Goal: Task Accomplishment & Management: Complete application form

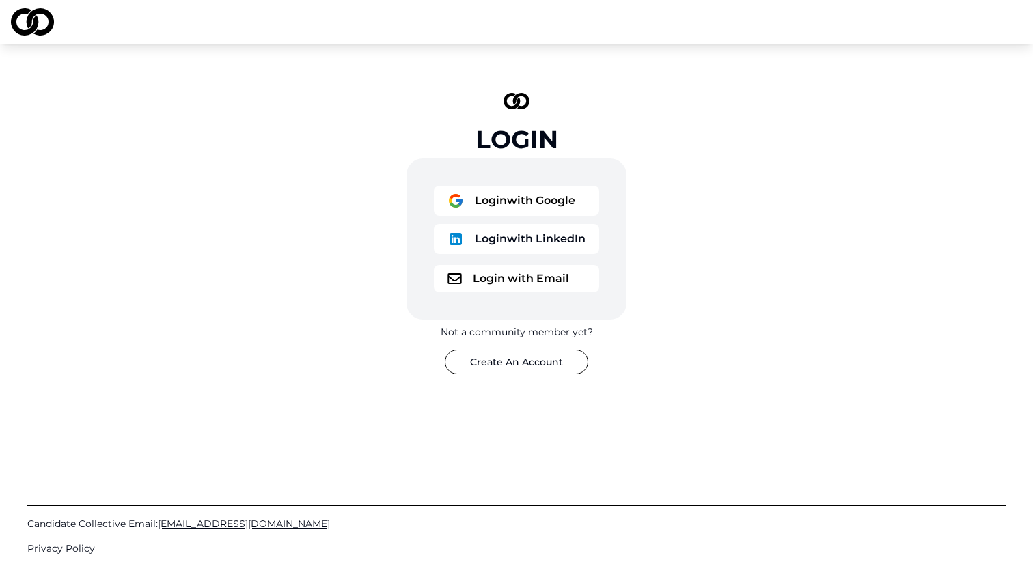
click at [510, 208] on button "Login with Google" at bounding box center [516, 201] width 165 height 30
click at [302, 92] on div "Login Login with Google Login with LinkedIn Login with Email Not a community me…" at bounding box center [516, 234] width 1033 height 380
click at [28, 29] on img at bounding box center [32, 21] width 43 height 27
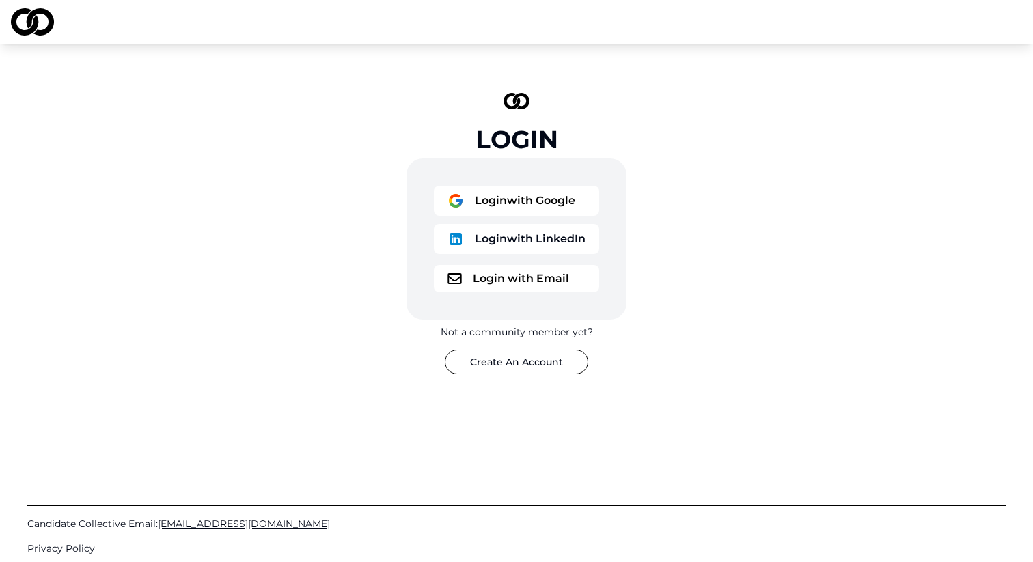
click at [47, 22] on img at bounding box center [32, 21] width 43 height 27
click at [500, 200] on button "Login with Google" at bounding box center [516, 201] width 165 height 30
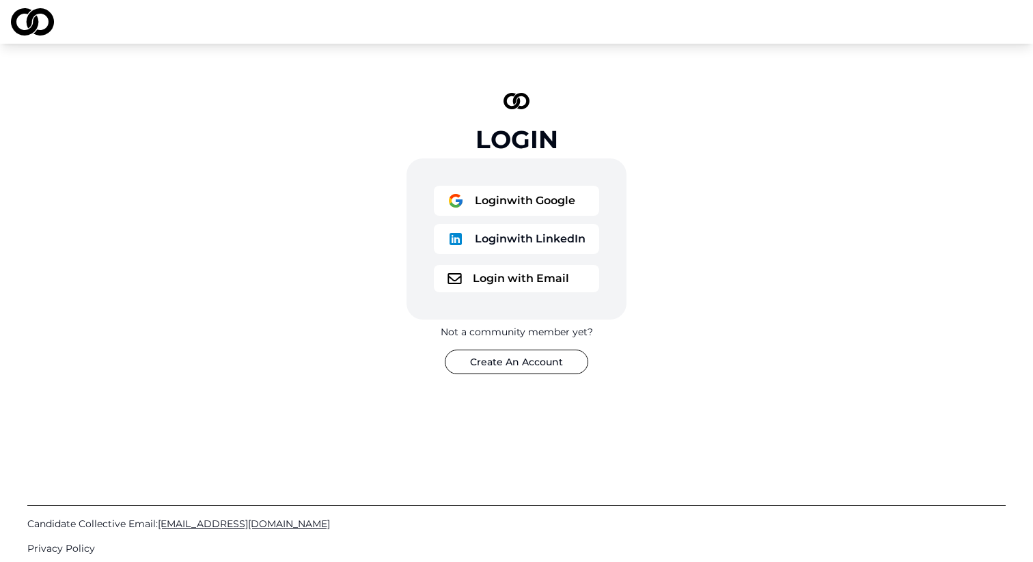
click at [502, 202] on button "Login with Google" at bounding box center [516, 201] width 165 height 30
click at [694, 197] on div "Login Login with Google Login with LinkedIn Login with Email Not a community me…" at bounding box center [517, 233] width 410 height 325
click at [512, 195] on button "Login with Google" at bounding box center [516, 201] width 165 height 30
click at [513, 197] on button "Login with Google" at bounding box center [516, 201] width 165 height 30
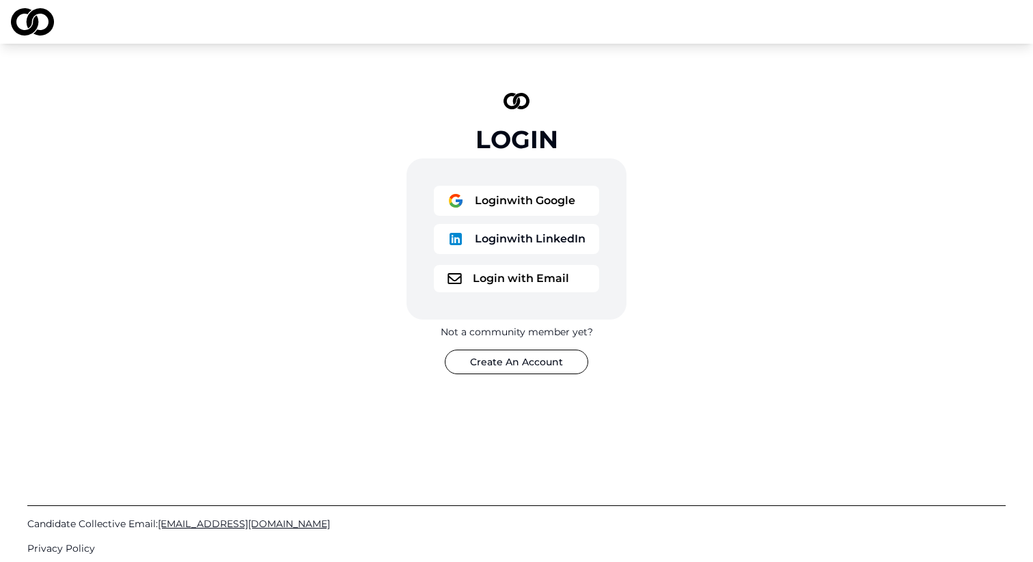
click at [741, 122] on div "Login Login with Google Login with LinkedIn Login with Email Not a community me…" at bounding box center [516, 234] width 1033 height 380
click at [514, 197] on button "Login with Google" at bounding box center [516, 201] width 165 height 30
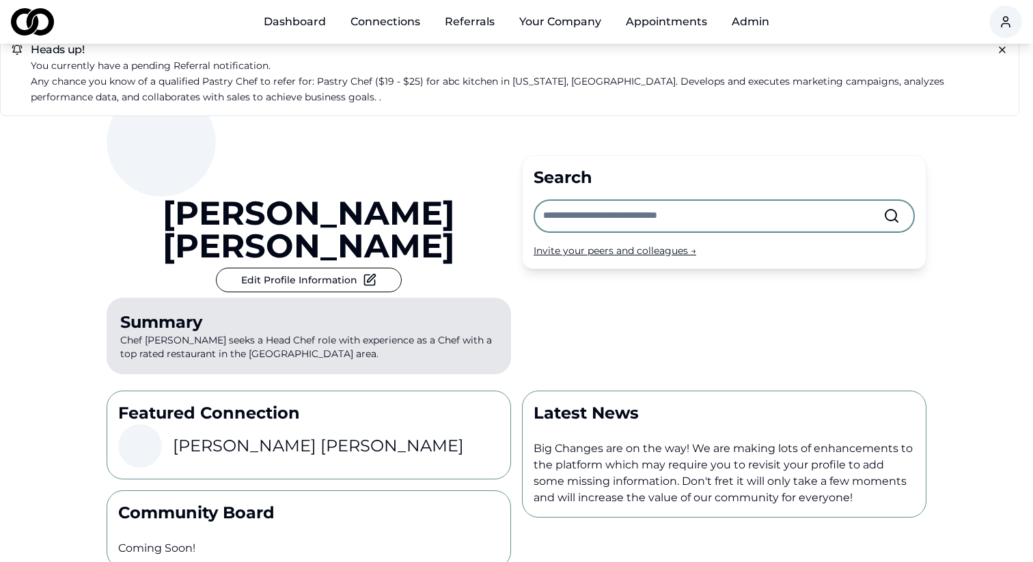
click at [636, 201] on input "text" at bounding box center [713, 216] width 340 height 30
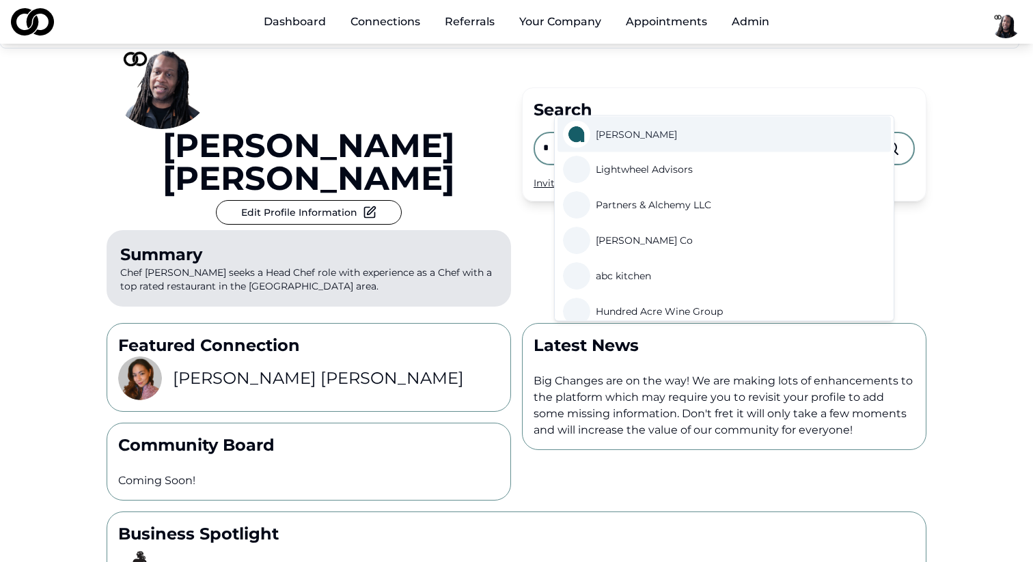
scroll to position [995, 0]
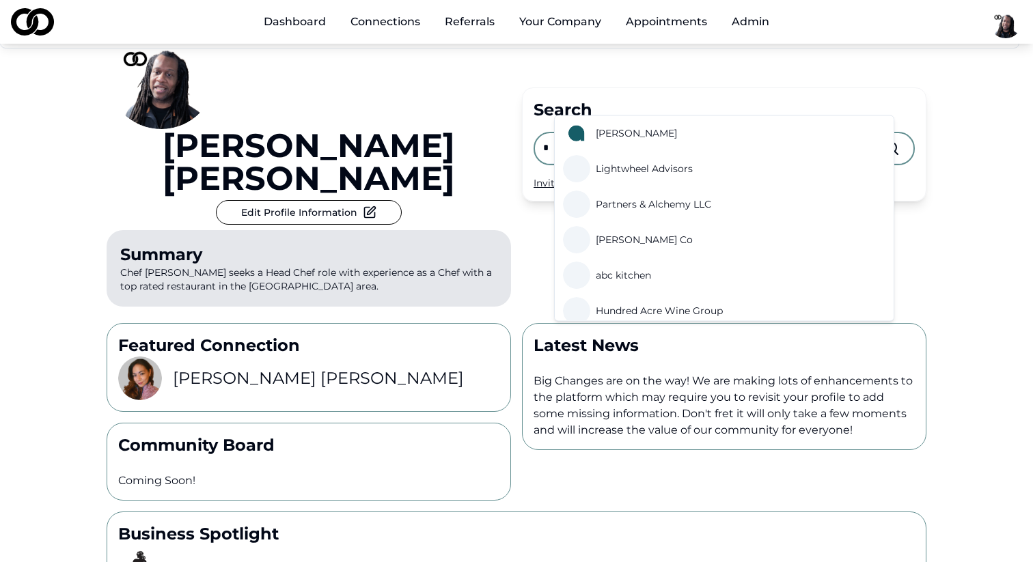
type input "*"
click at [976, 275] on div "Heads up! You currently have a pending referral notification. Any chance you kn…" at bounding box center [516, 326] width 1033 height 701
